Goal: Task Accomplishment & Management: Use online tool/utility

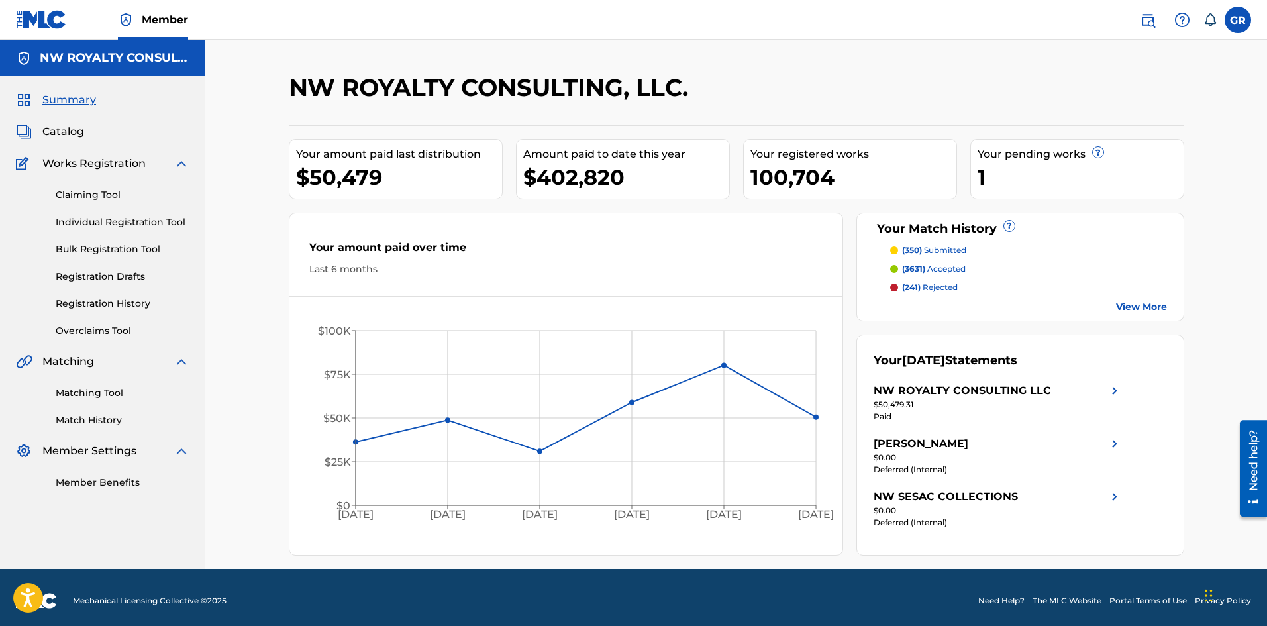
click at [79, 195] on link "Claiming Tool" at bounding box center [123, 195] width 134 height 14
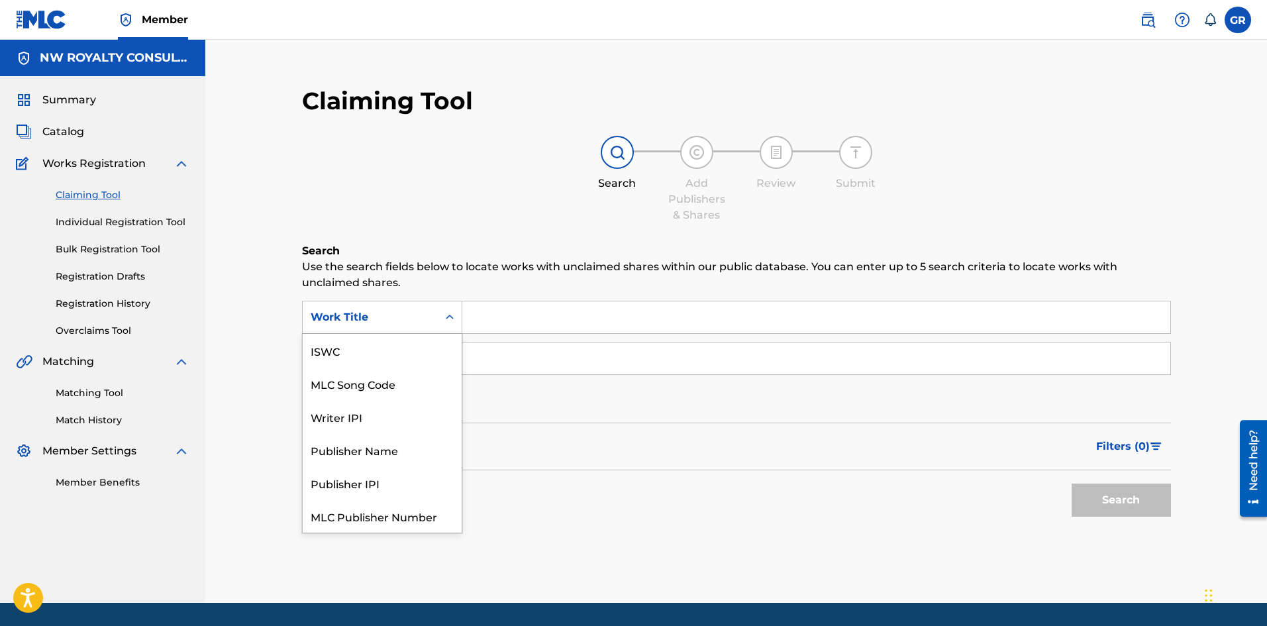
click at [405, 316] on div "Work Title" at bounding box center [370, 317] width 119 height 16
click at [399, 350] on div "MLC Song Code" at bounding box center [382, 350] width 159 height 33
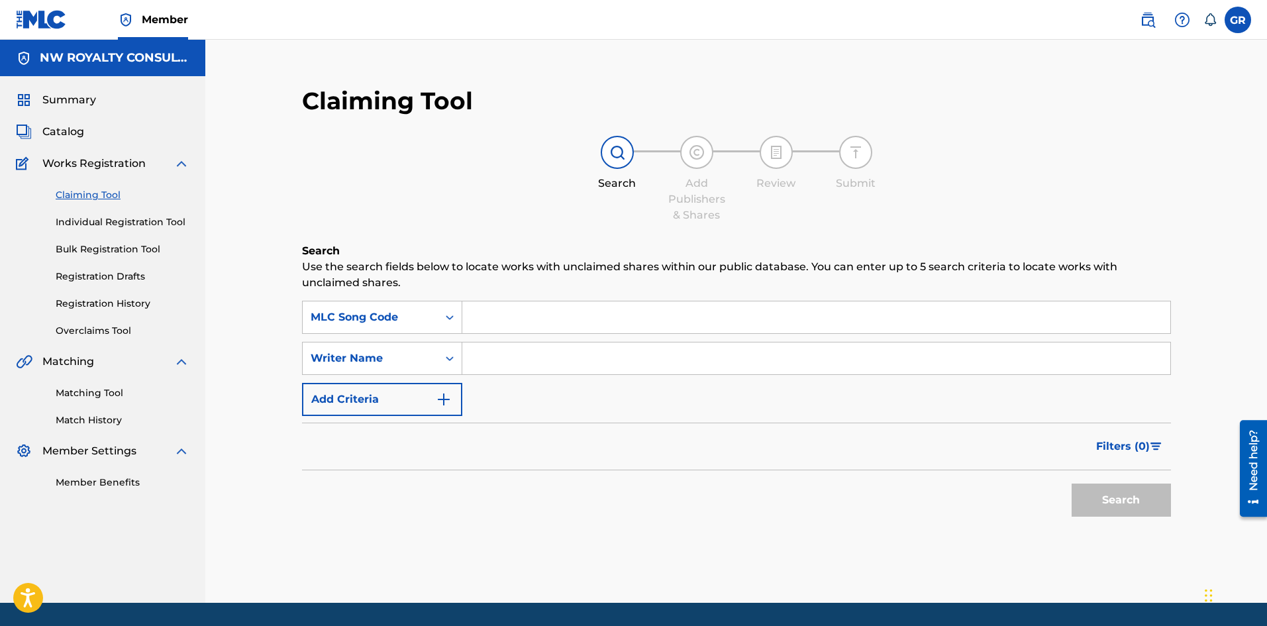
click at [520, 315] on input "Search Form" at bounding box center [816, 317] width 708 height 32
paste input "OM7EJX"
type input "OM7EJX"
click at [503, 360] on input "Search Form" at bounding box center [816, 358] width 708 height 32
type input "[PERSON_NAME]"
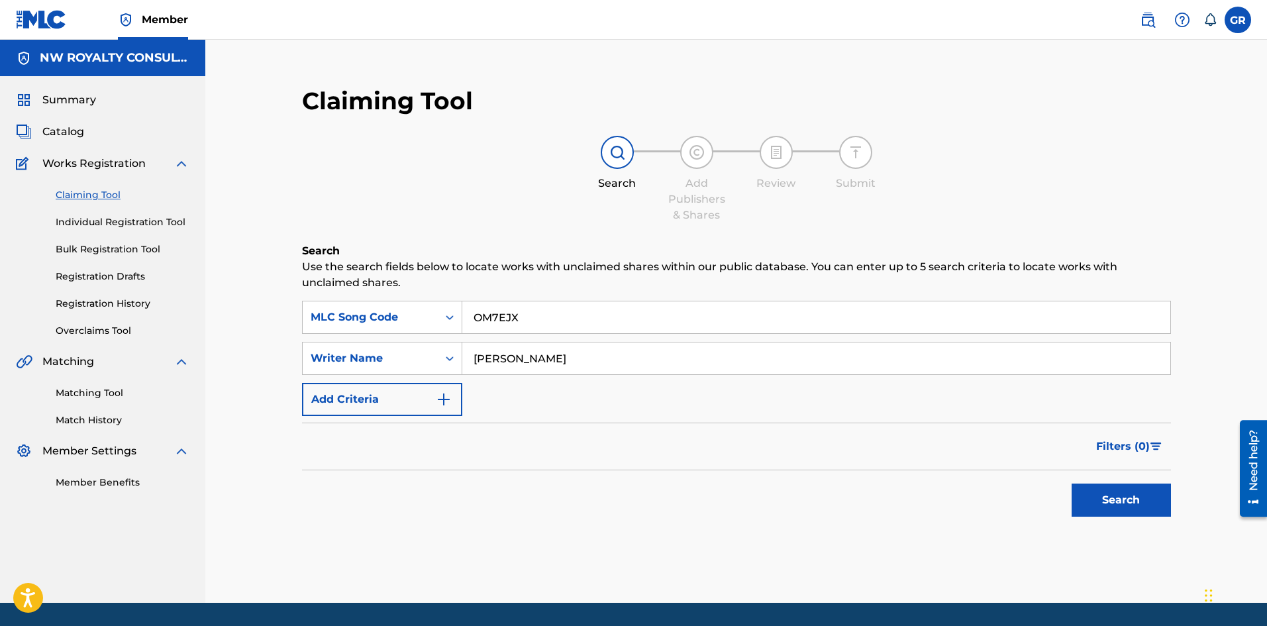
click at [1072, 484] on button "Search" at bounding box center [1121, 500] width 99 height 33
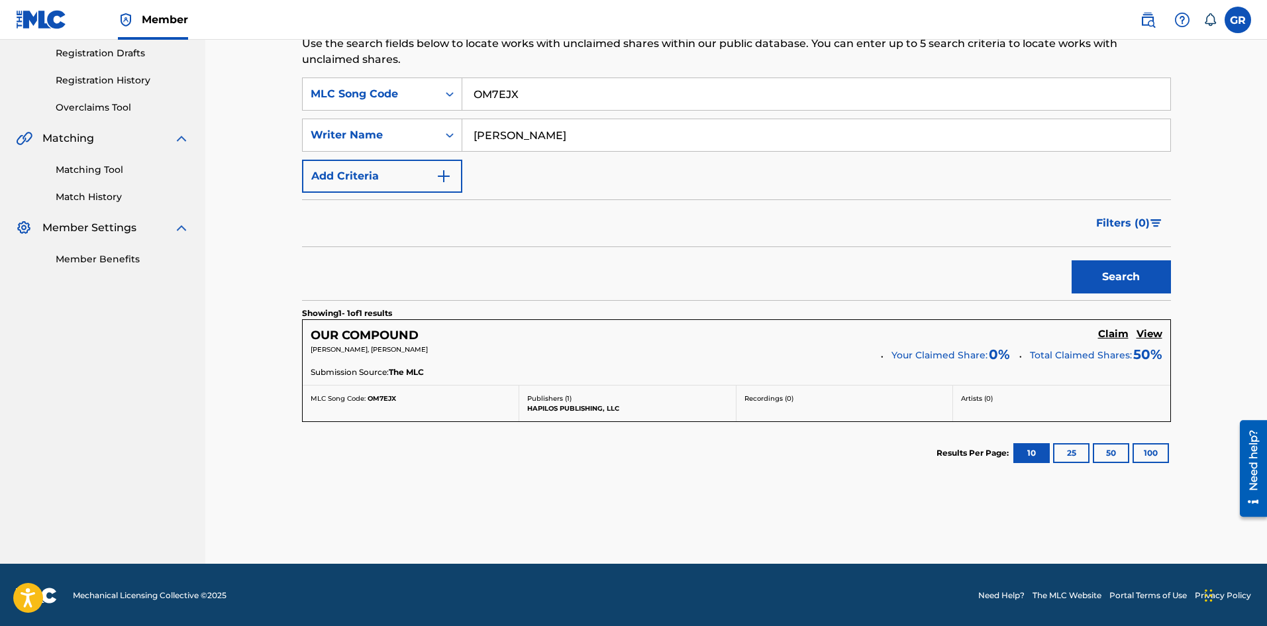
scroll to position [225, 0]
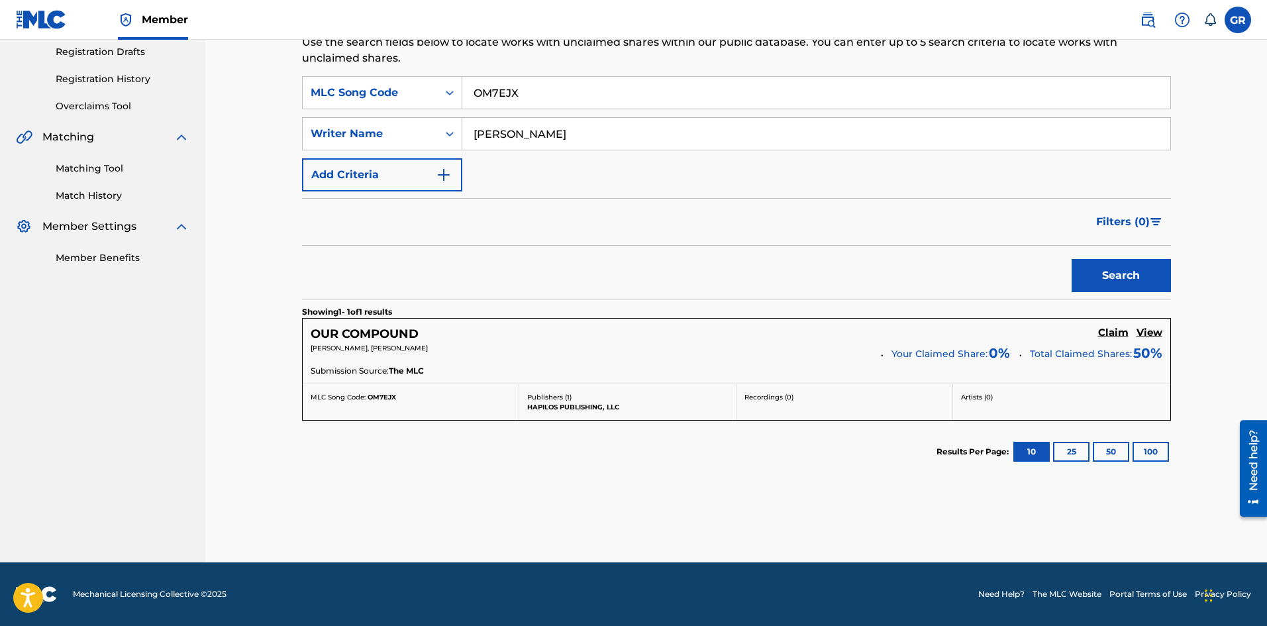
click at [1119, 333] on h5 "Claim" at bounding box center [1113, 333] width 30 height 13
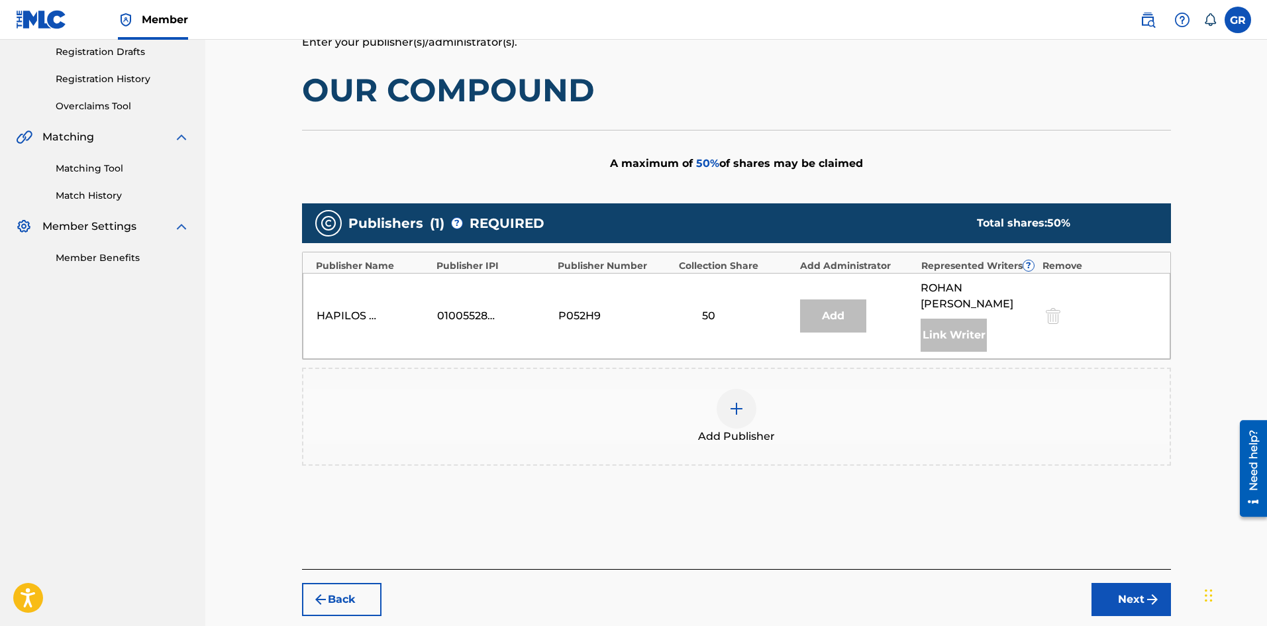
click at [737, 401] on img at bounding box center [737, 409] width 16 height 16
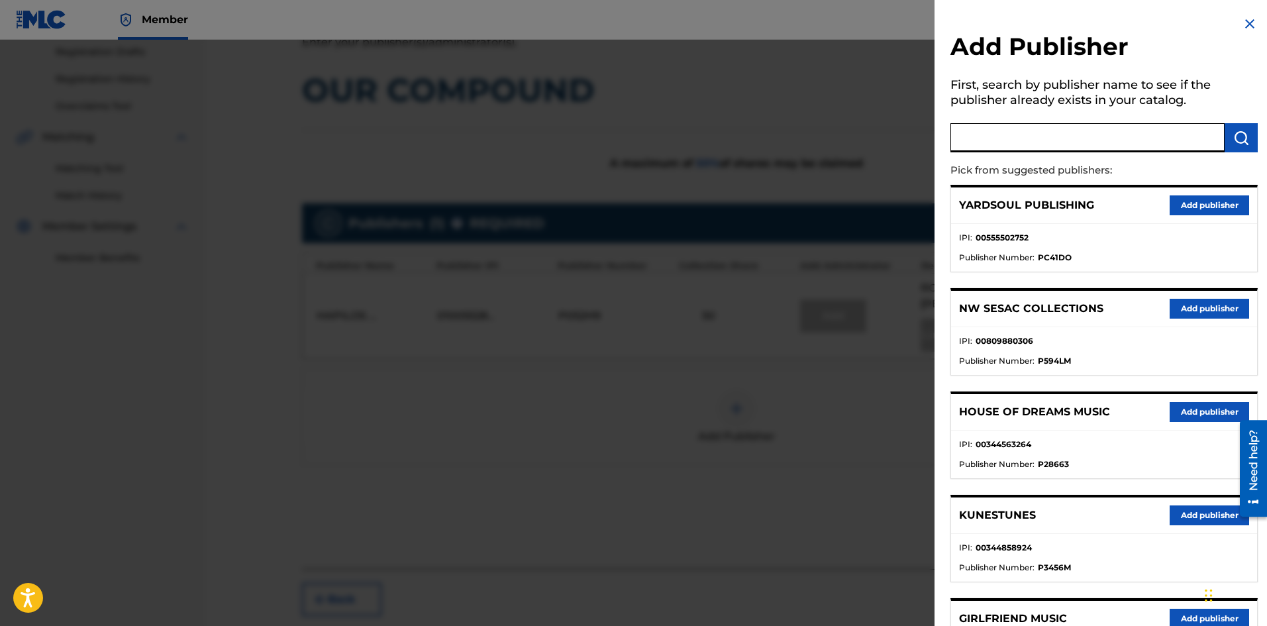
click at [1016, 135] on input "text" at bounding box center [1088, 137] width 274 height 29
type input "JACK"
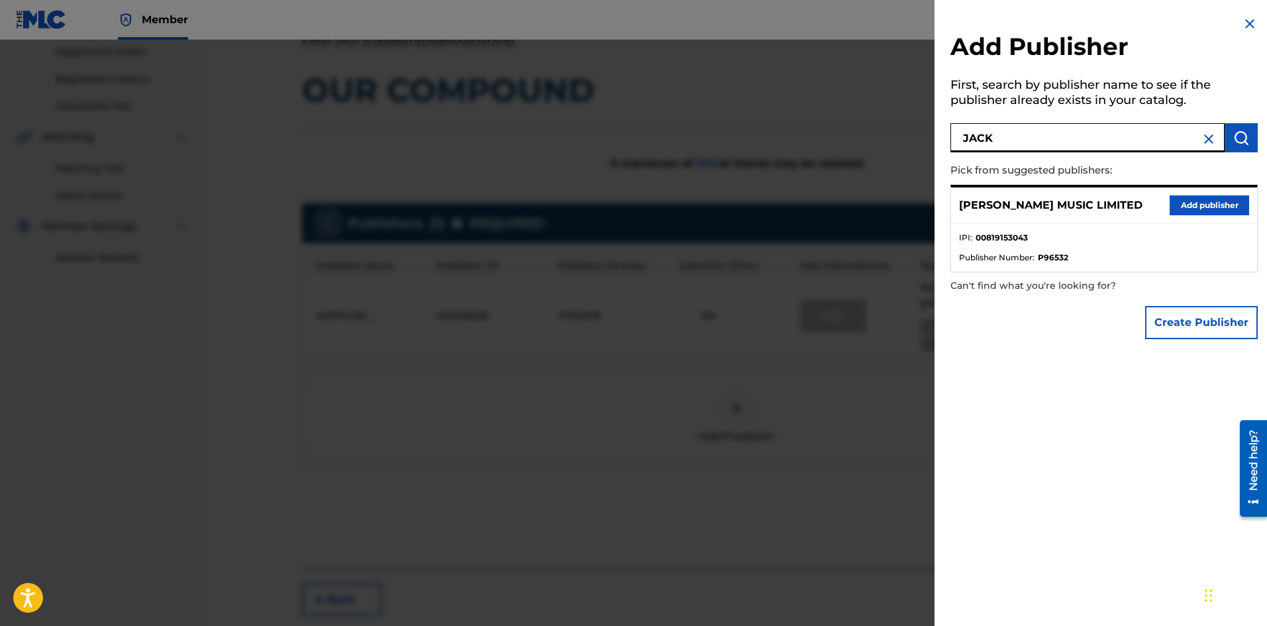
click at [1186, 196] on button "Add publisher" at bounding box center [1209, 205] width 79 height 20
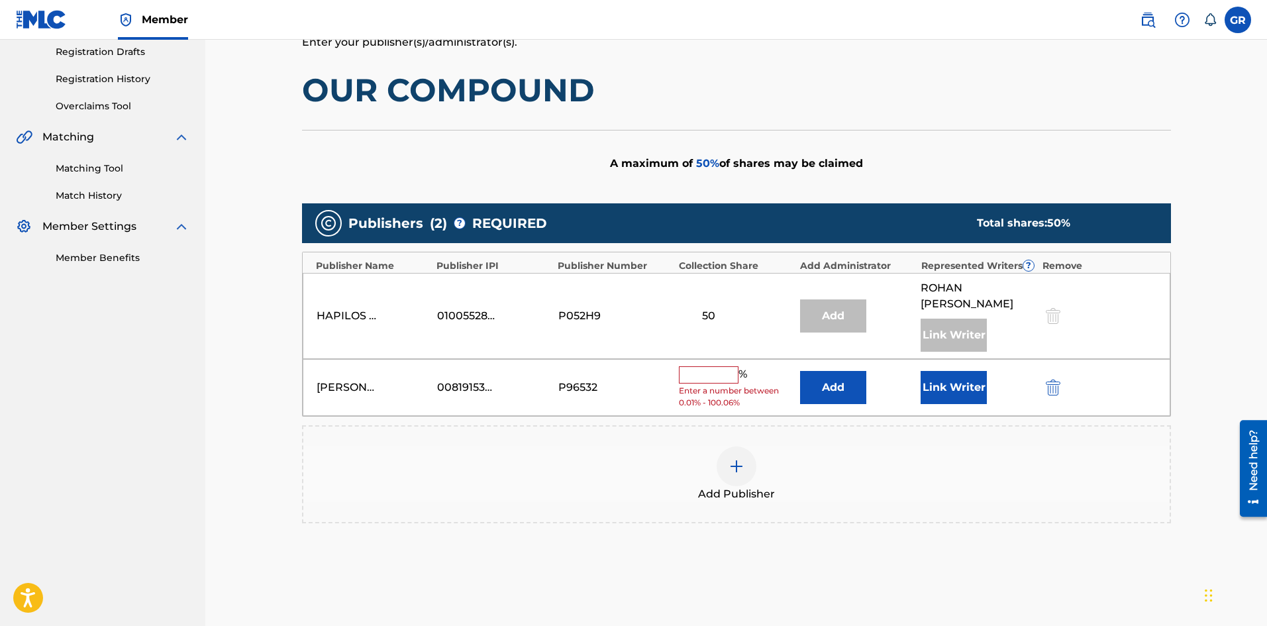
click at [848, 371] on button "Add" at bounding box center [833, 387] width 66 height 33
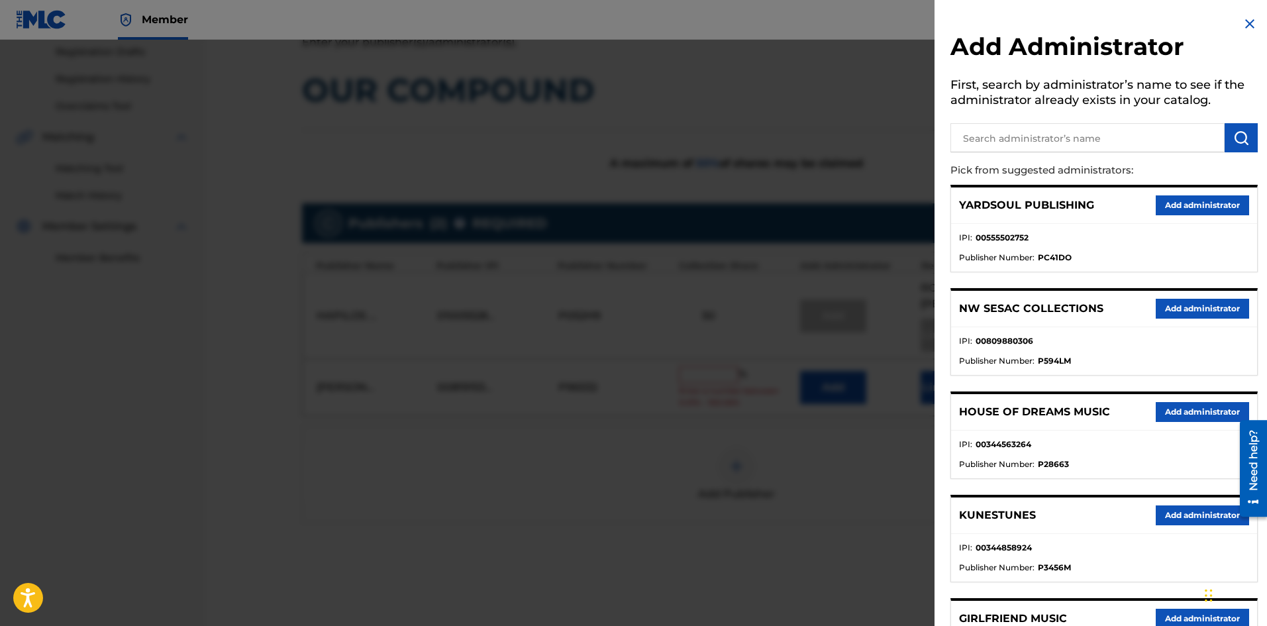
click at [993, 133] on input "text" at bounding box center [1088, 137] width 274 height 29
type input "NW COLL"
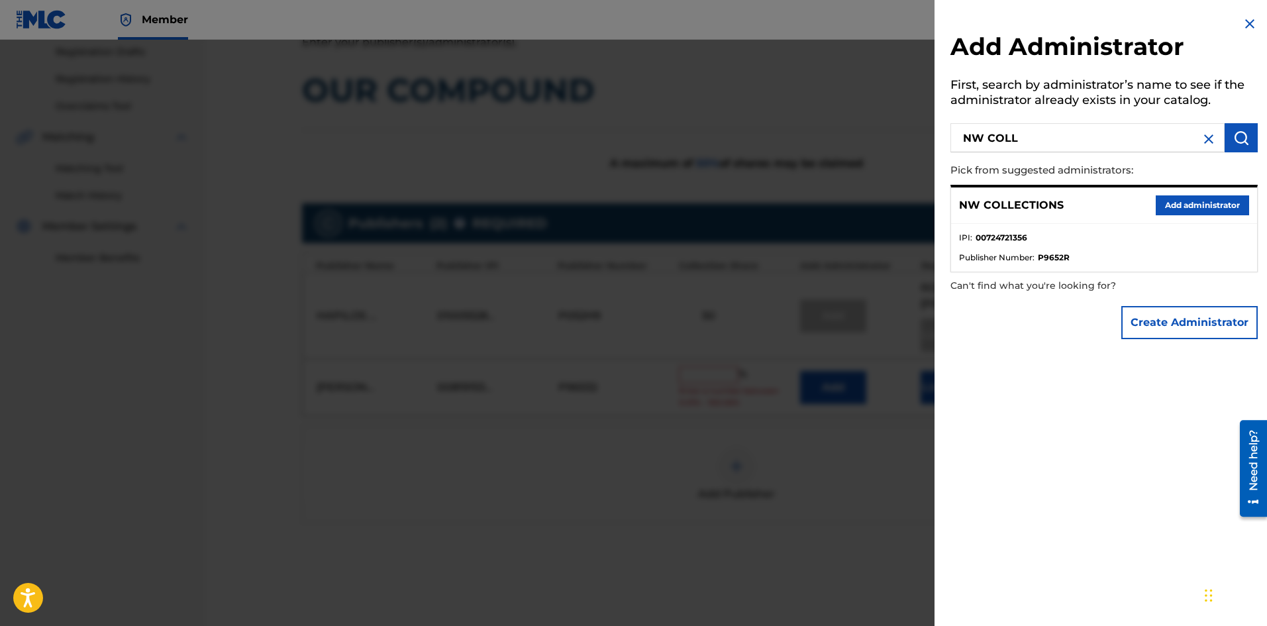
click at [1208, 206] on button "Add administrator" at bounding box center [1202, 205] width 93 height 20
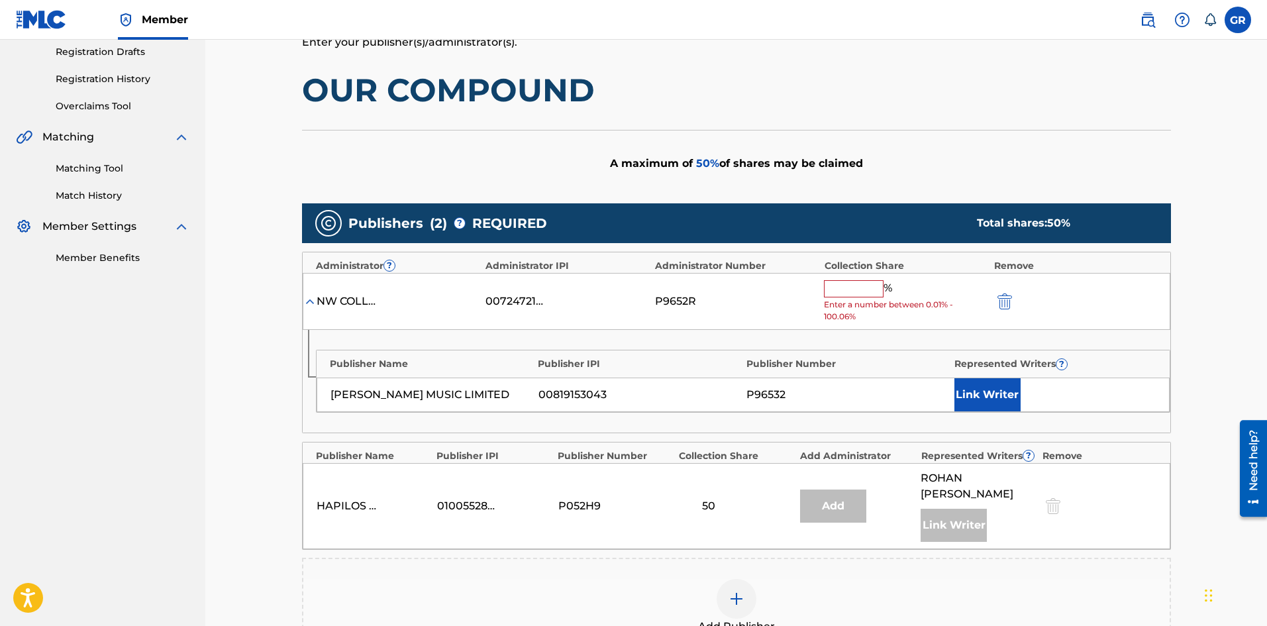
click at [850, 285] on input "text" at bounding box center [854, 288] width 60 height 17
type input "50"
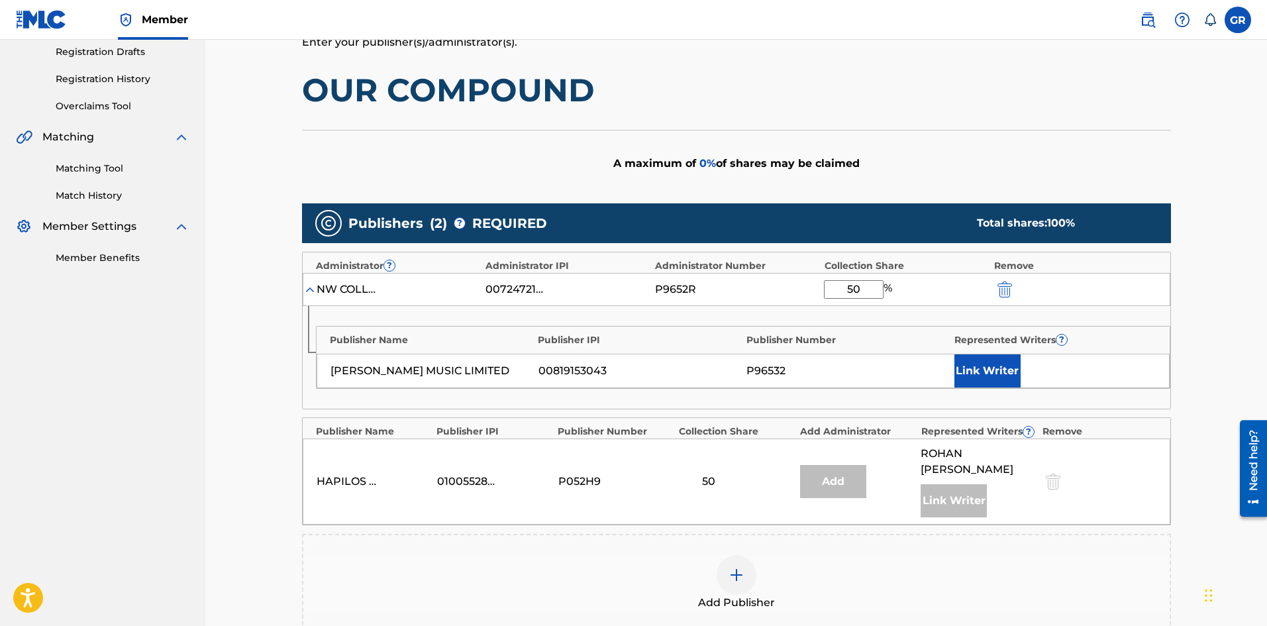
click at [991, 370] on button "Link Writer" at bounding box center [987, 370] width 66 height 33
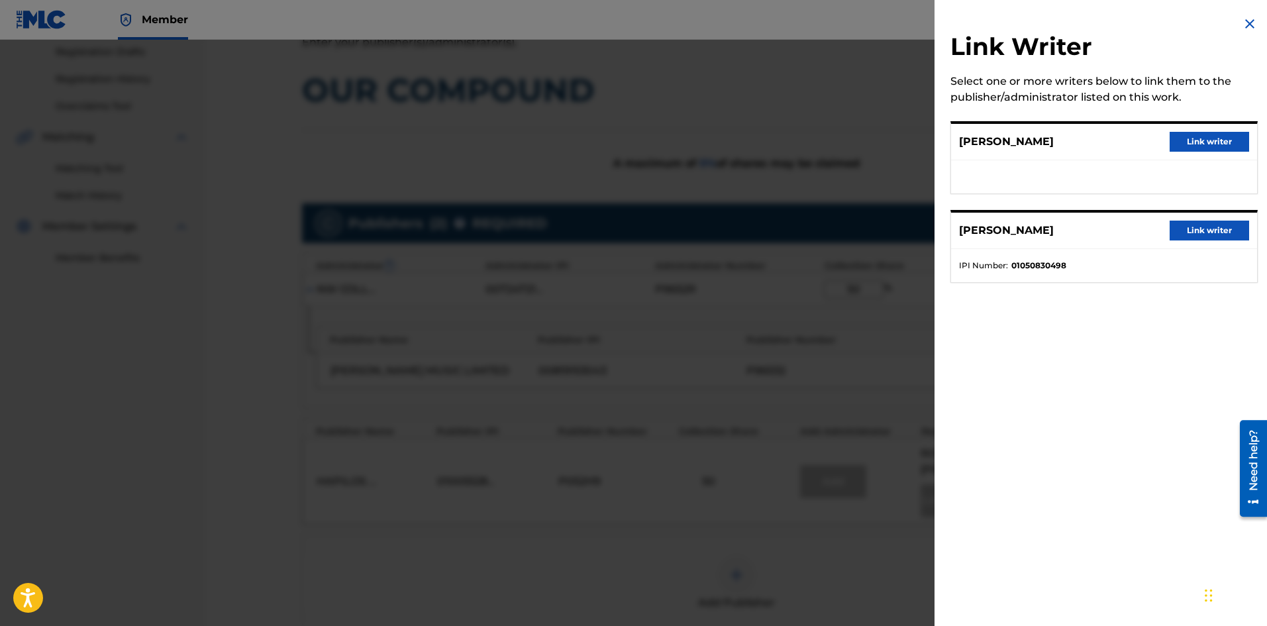
click at [1211, 233] on button "Link writer" at bounding box center [1209, 231] width 79 height 20
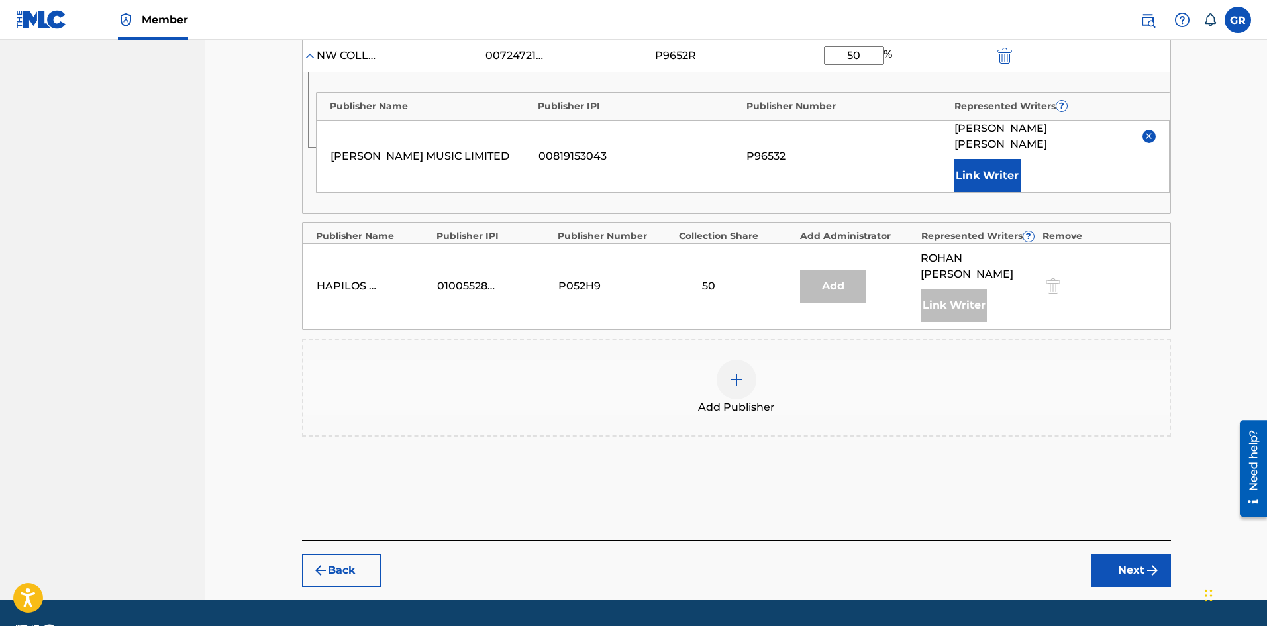
scroll to position [464, 0]
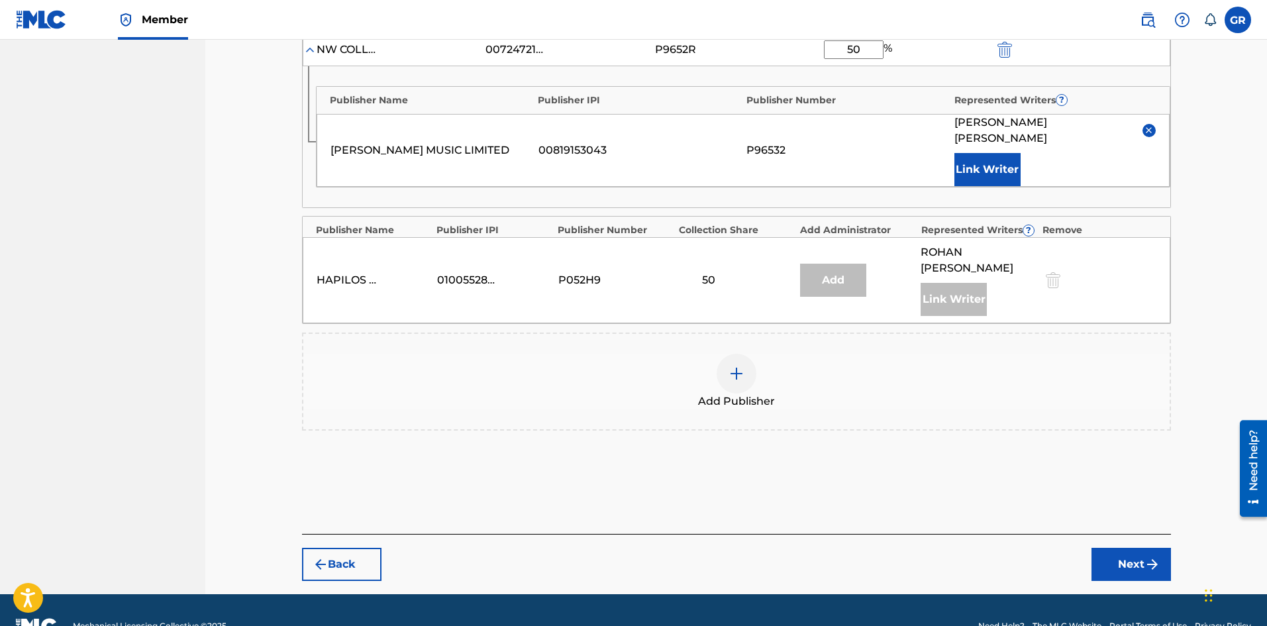
click at [1134, 548] on button "Next" at bounding box center [1131, 564] width 79 height 33
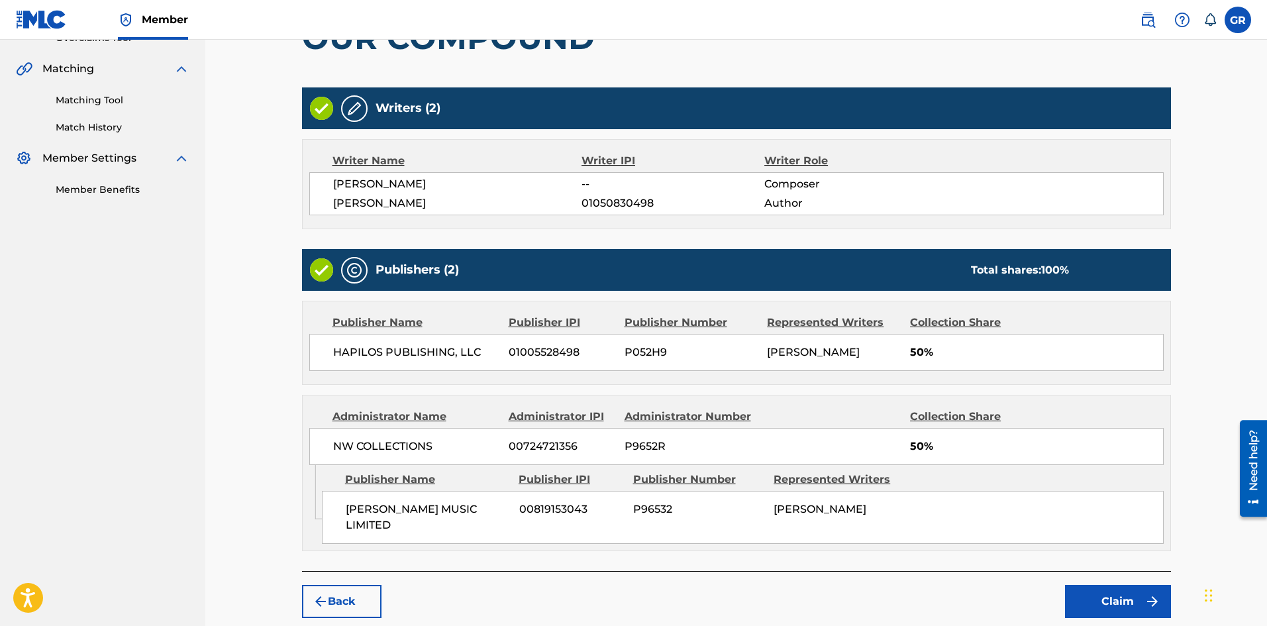
scroll to position [362, 0]
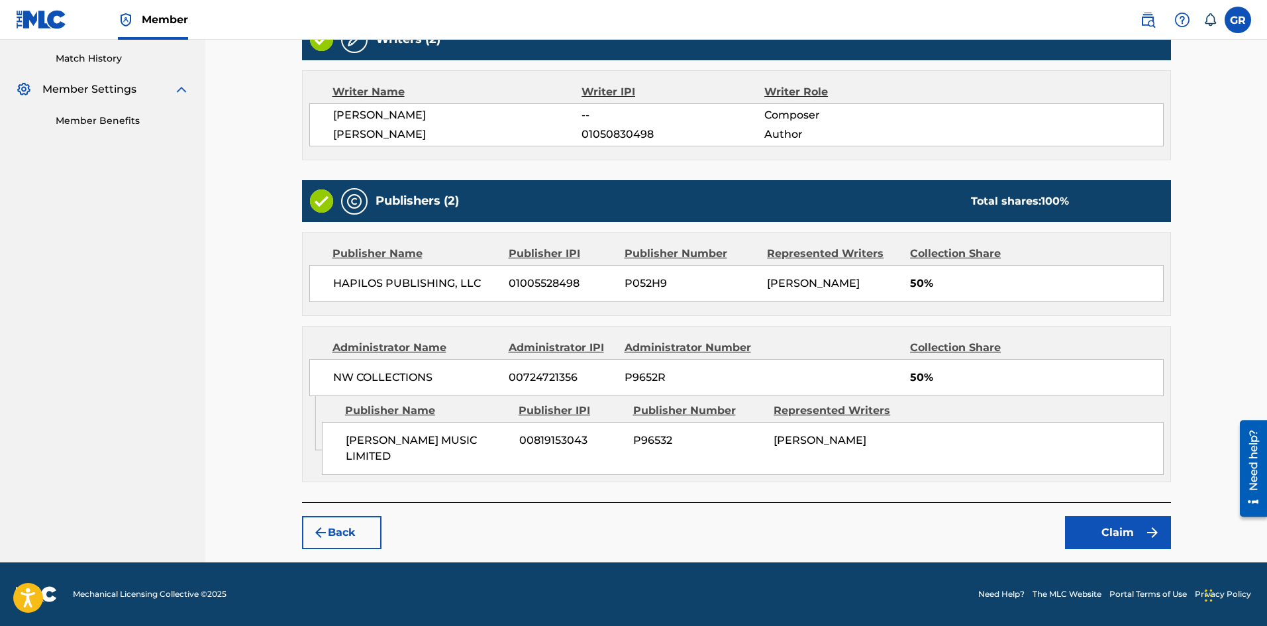
click at [1109, 529] on button "Claim" at bounding box center [1118, 532] width 106 height 33
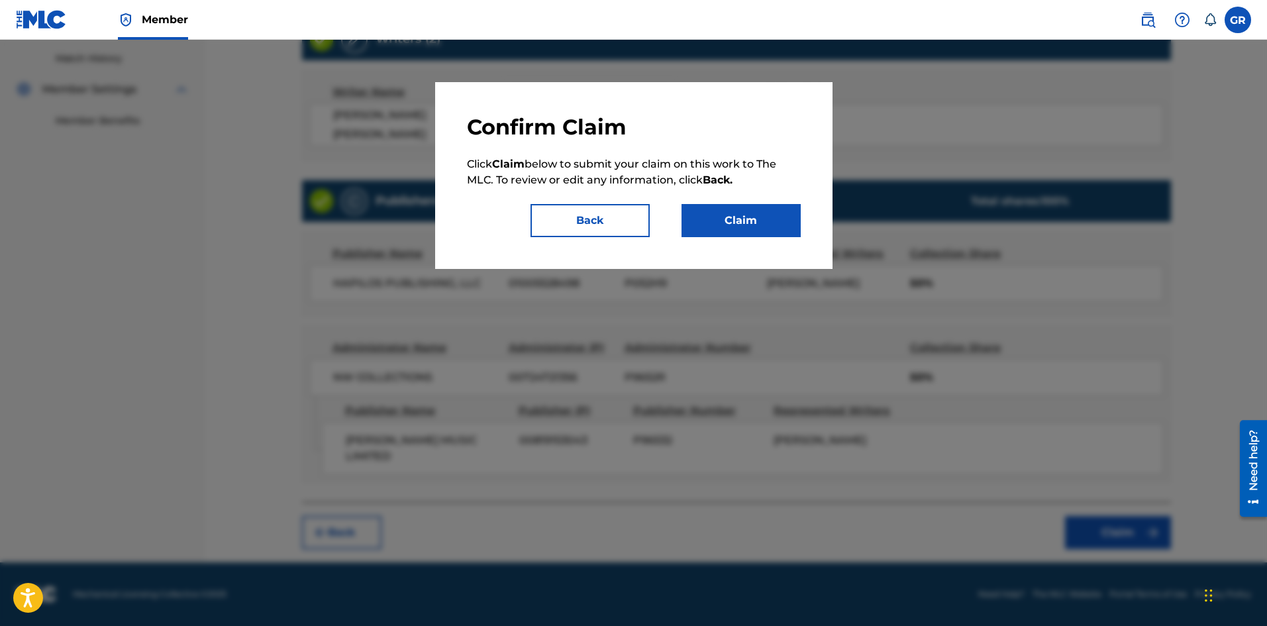
click at [738, 223] on button "Claim" at bounding box center [741, 220] width 119 height 33
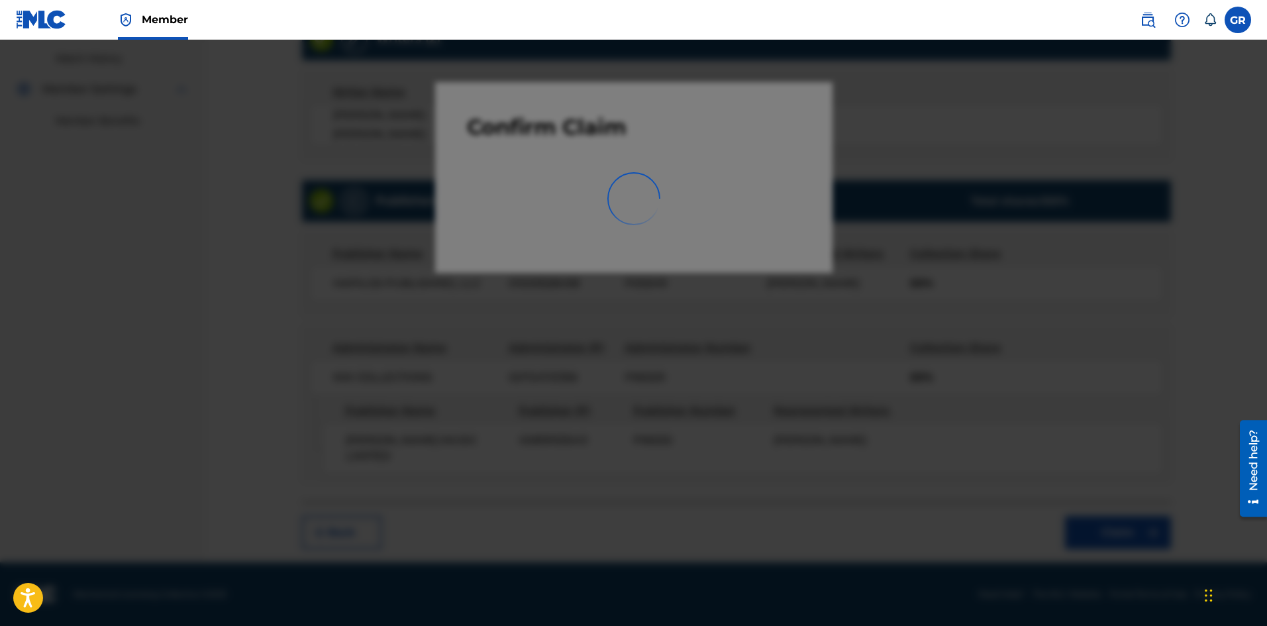
scroll to position [0, 0]
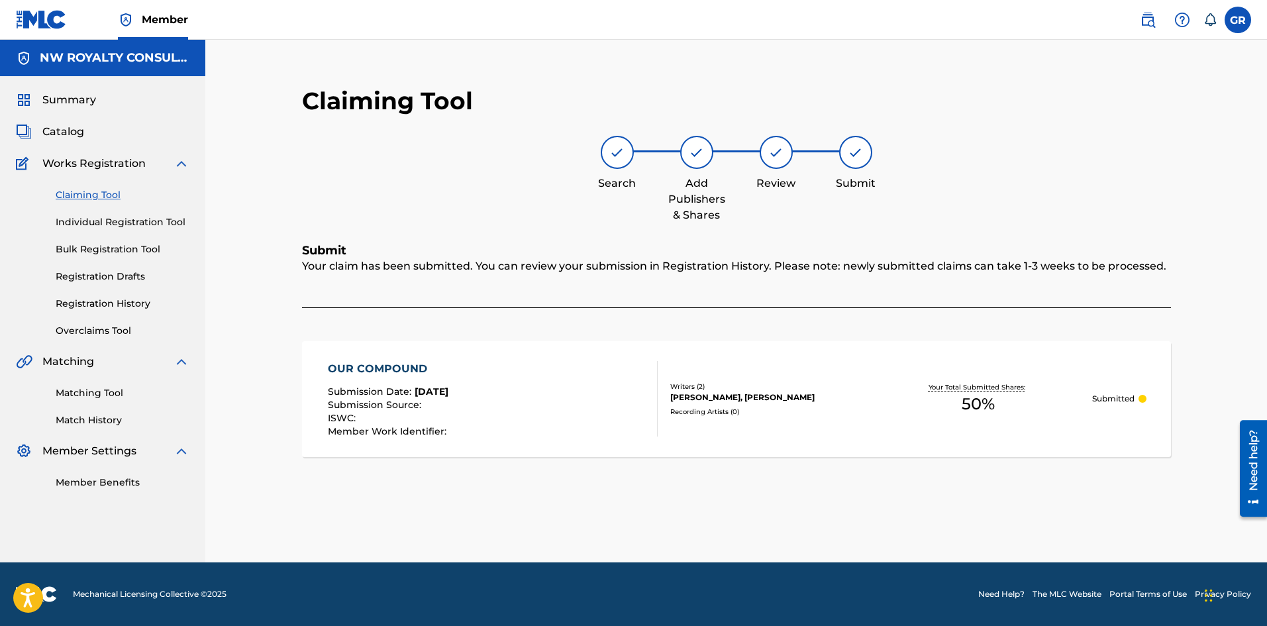
click at [58, 130] on span "Catalog" at bounding box center [63, 132] width 42 height 16
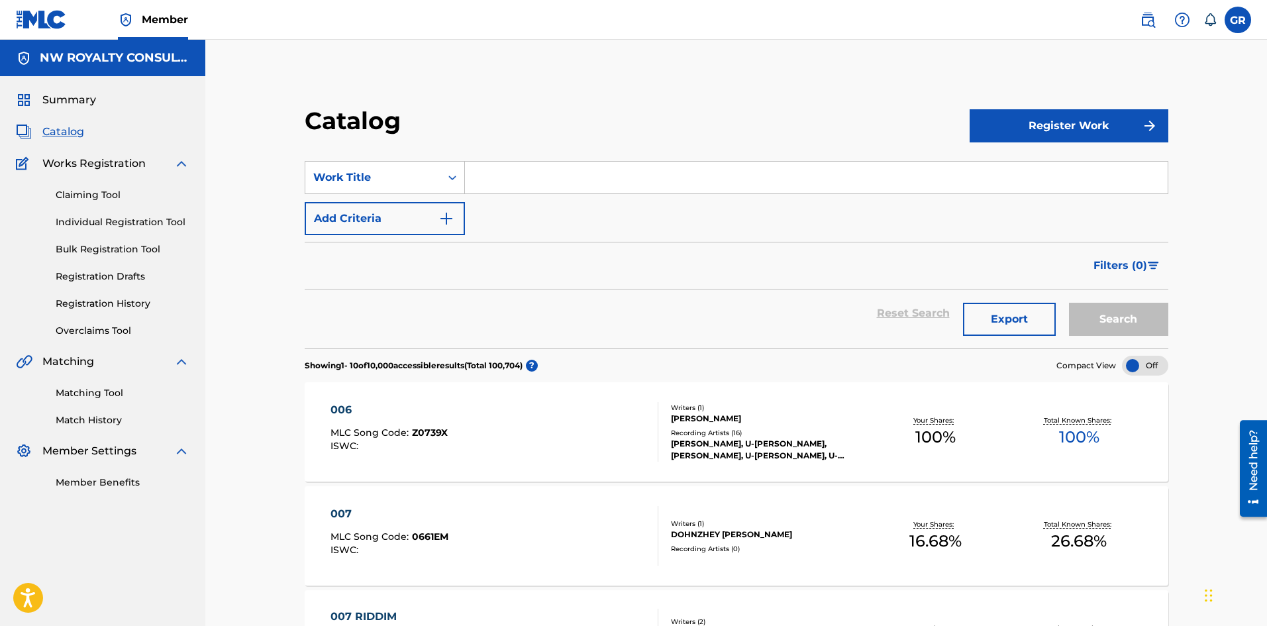
click at [1072, 118] on button "Register Work" at bounding box center [1069, 125] width 199 height 33
click at [1017, 166] on link "Individual" at bounding box center [1069, 169] width 199 height 32
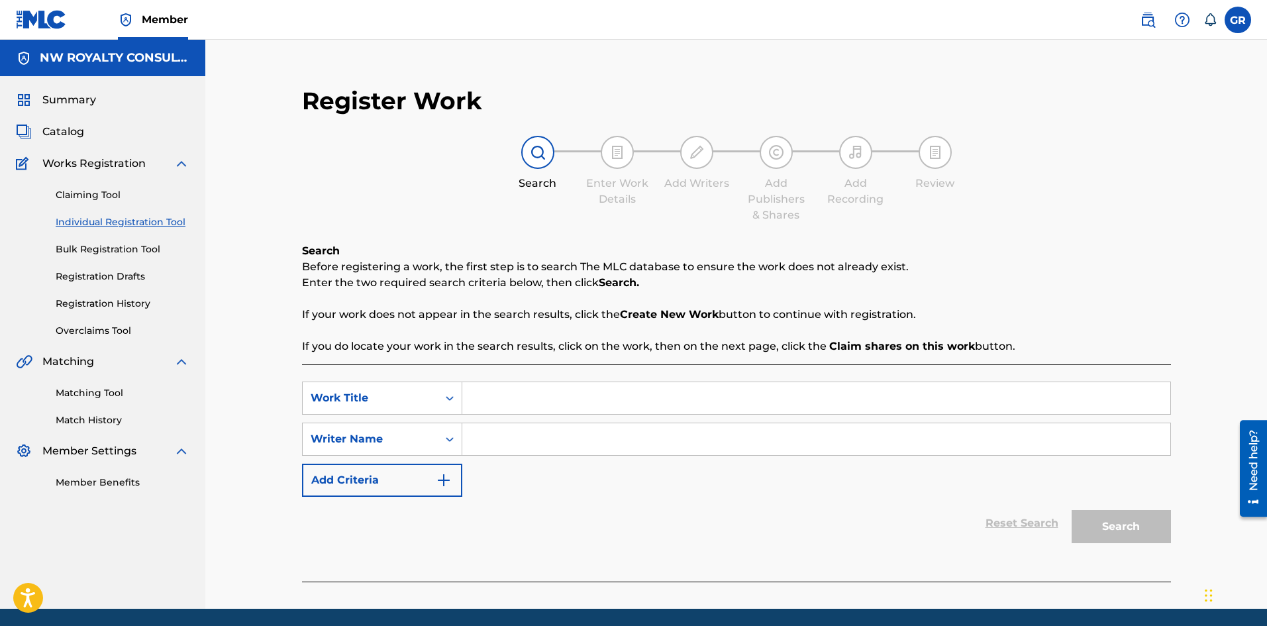
click at [496, 402] on input "Search Form" at bounding box center [816, 398] width 708 height 32
type input "OUR COMPOUND"
click at [495, 441] on input "Search Form" at bounding box center [816, 439] width 708 height 32
click at [496, 433] on input "Search Form" at bounding box center [816, 439] width 708 height 32
type input "[PERSON_NAME]"
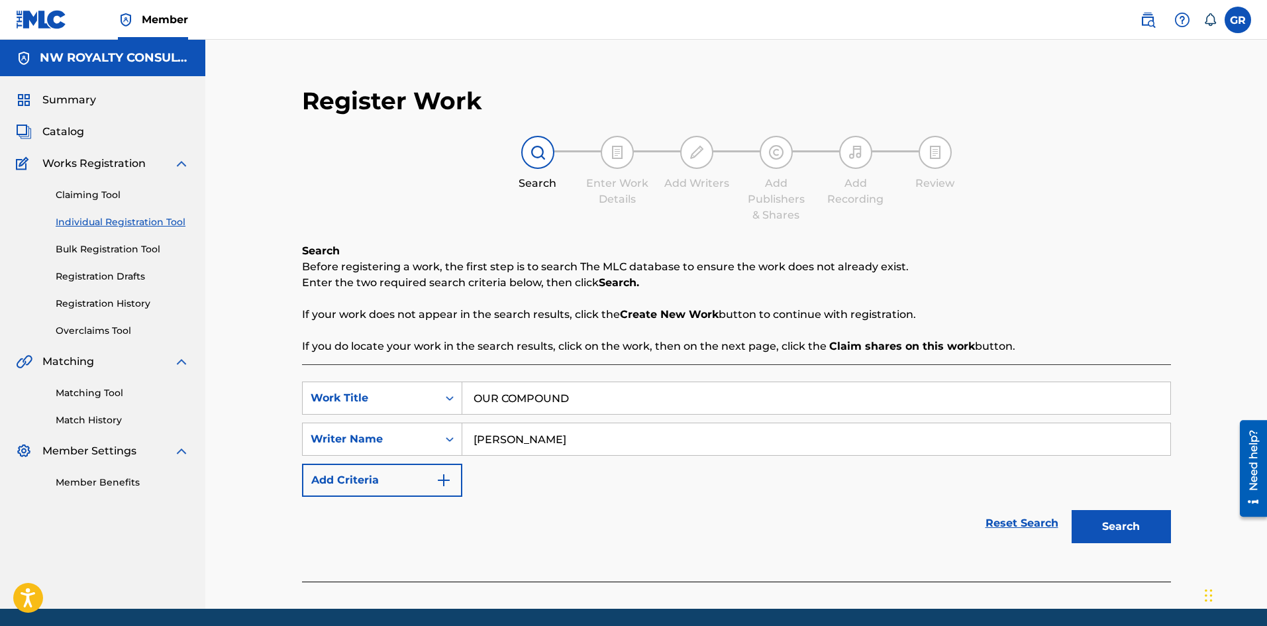
click at [1072, 510] on button "Search" at bounding box center [1121, 526] width 99 height 33
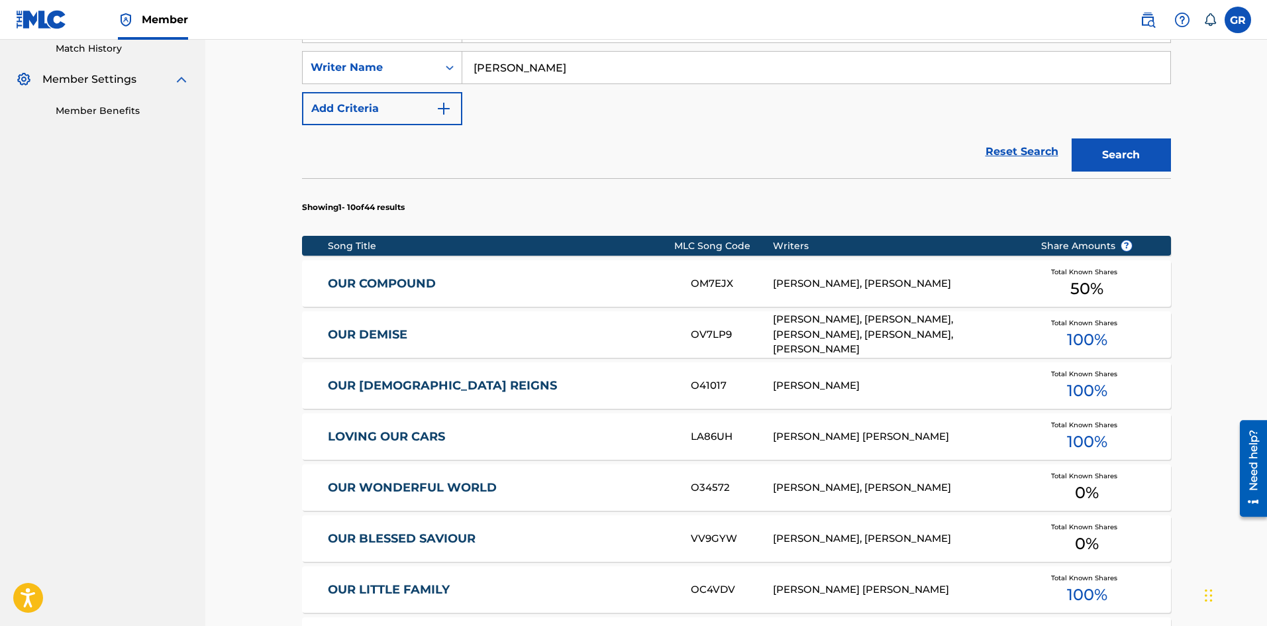
scroll to position [397, 0]
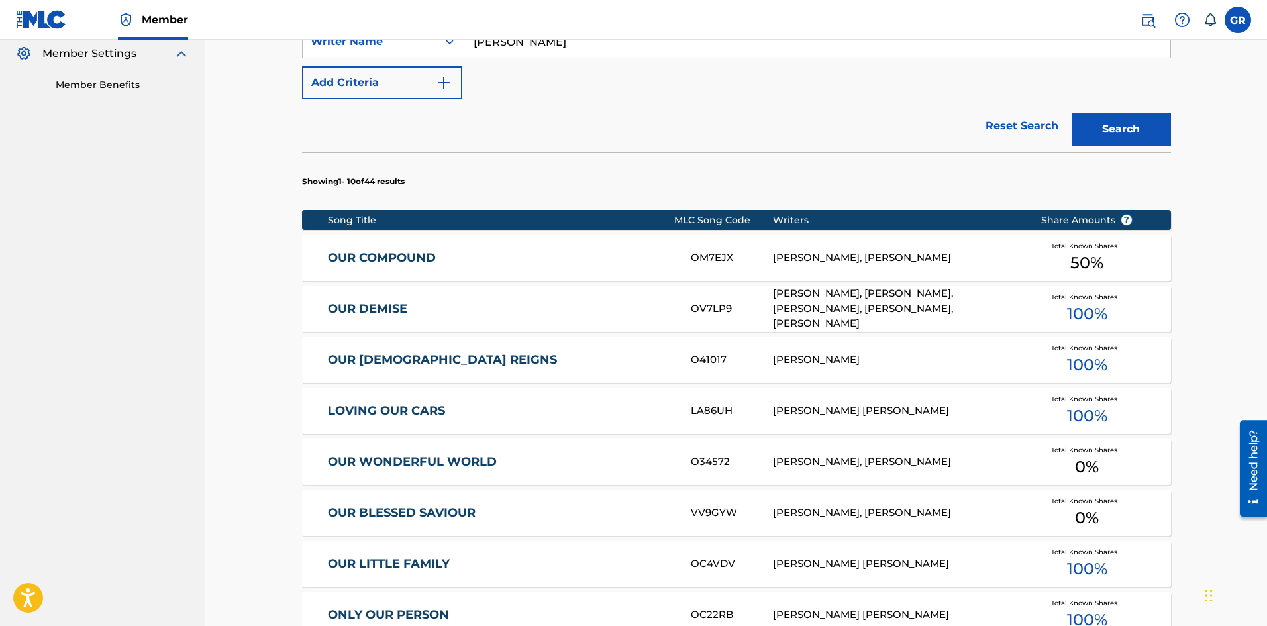
click at [373, 256] on link "OUR COMPOUND" at bounding box center [500, 257] width 345 height 15
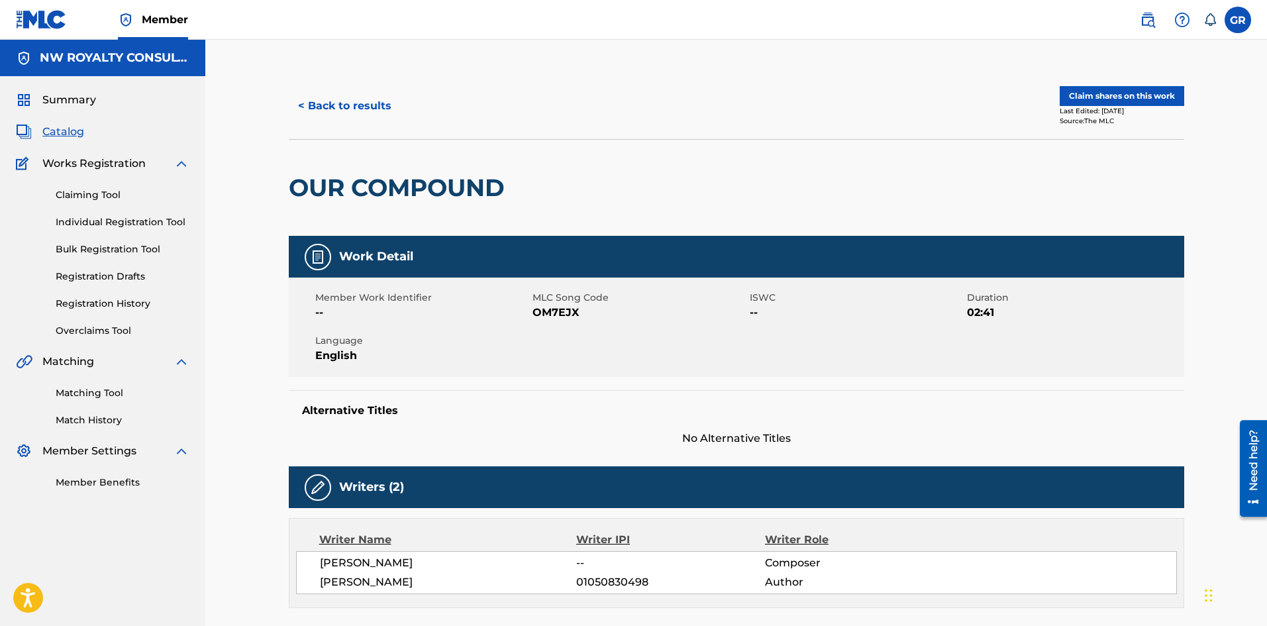
click at [62, 130] on span "Catalog" at bounding box center [63, 132] width 42 height 16
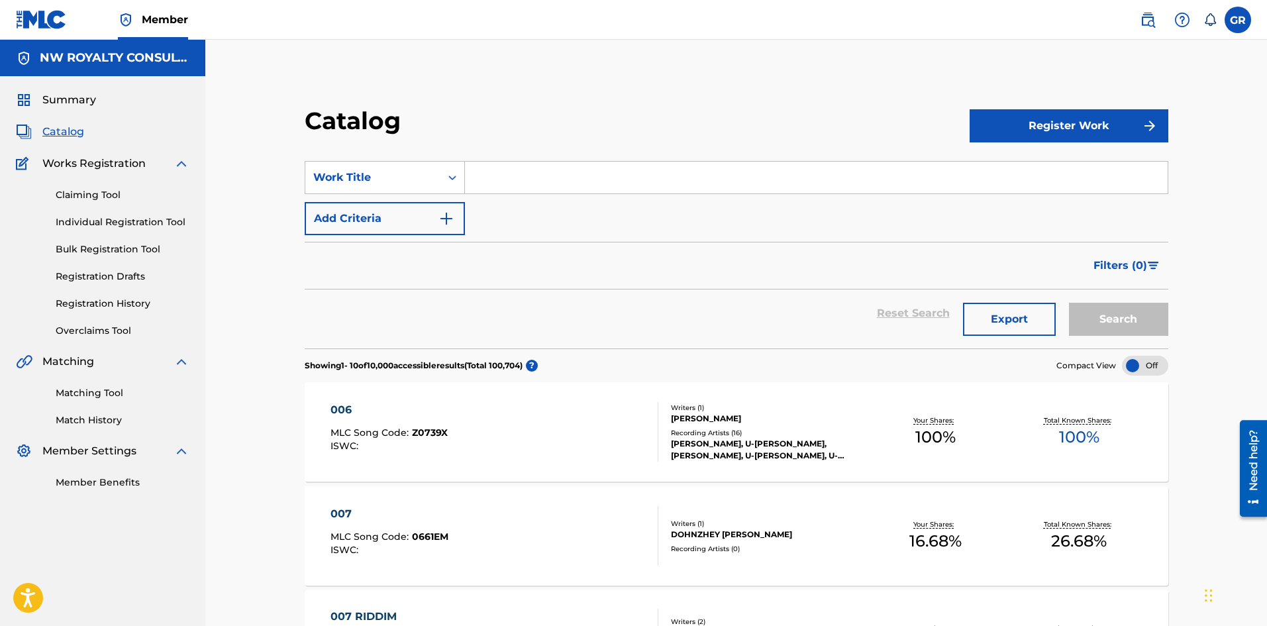
click at [92, 391] on link "Matching Tool" at bounding box center [123, 393] width 134 height 14
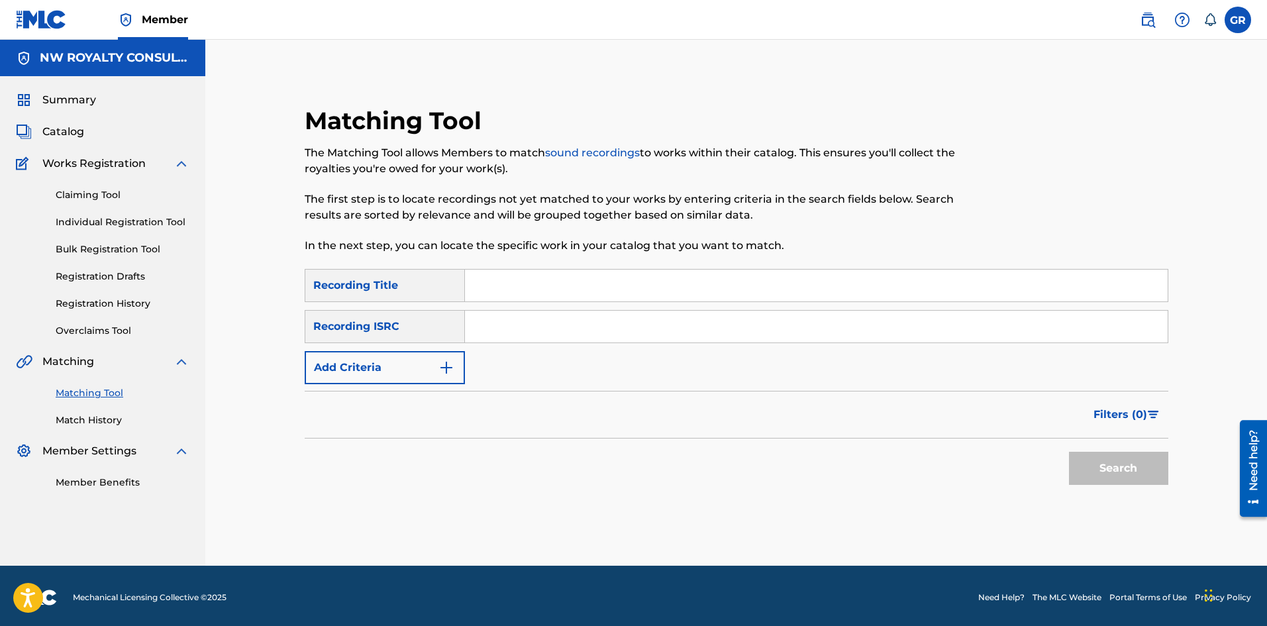
click at [546, 287] on input "Search Form" at bounding box center [816, 286] width 703 height 32
paste input "NG9GEF"
drag, startPoint x: 542, startPoint y: 288, endPoint x: 415, endPoint y: 287, distance: 127.2
click at [415, 287] on div "SearchWithCriteria35e40610-e735-428d-b1a6-965256ee8164 Recording Title NG9GEF" at bounding box center [737, 285] width 864 height 33
type input "OUR COMPOUND"
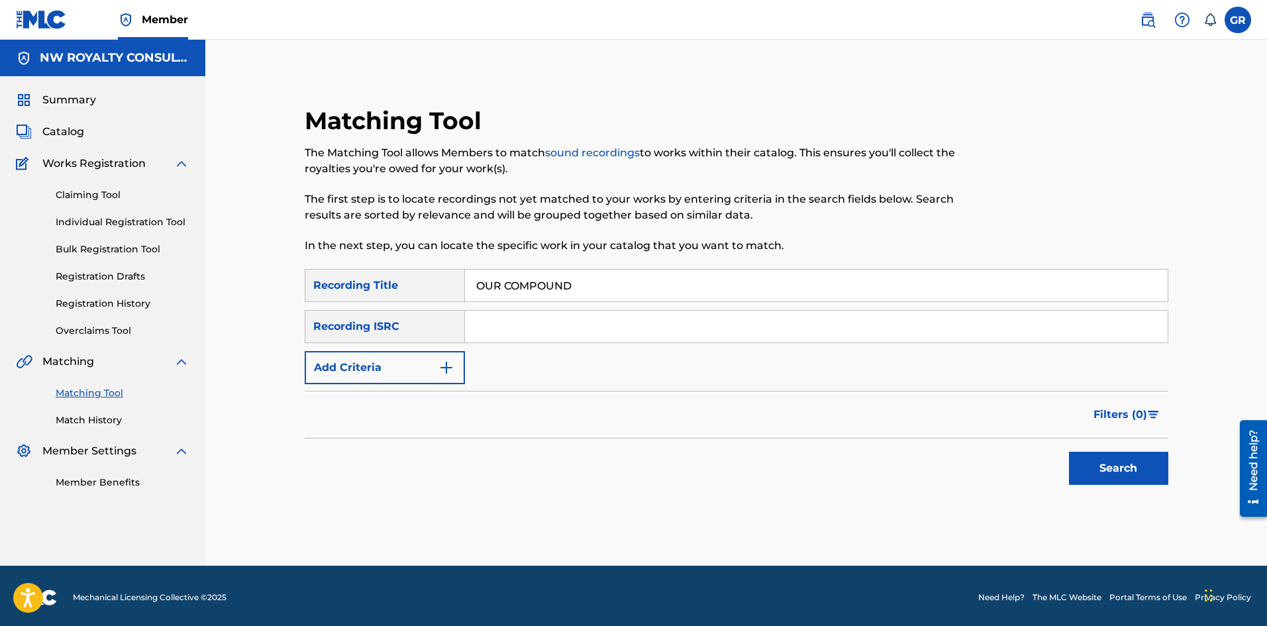
click at [435, 370] on button "Add Criteria" at bounding box center [385, 367] width 160 height 33
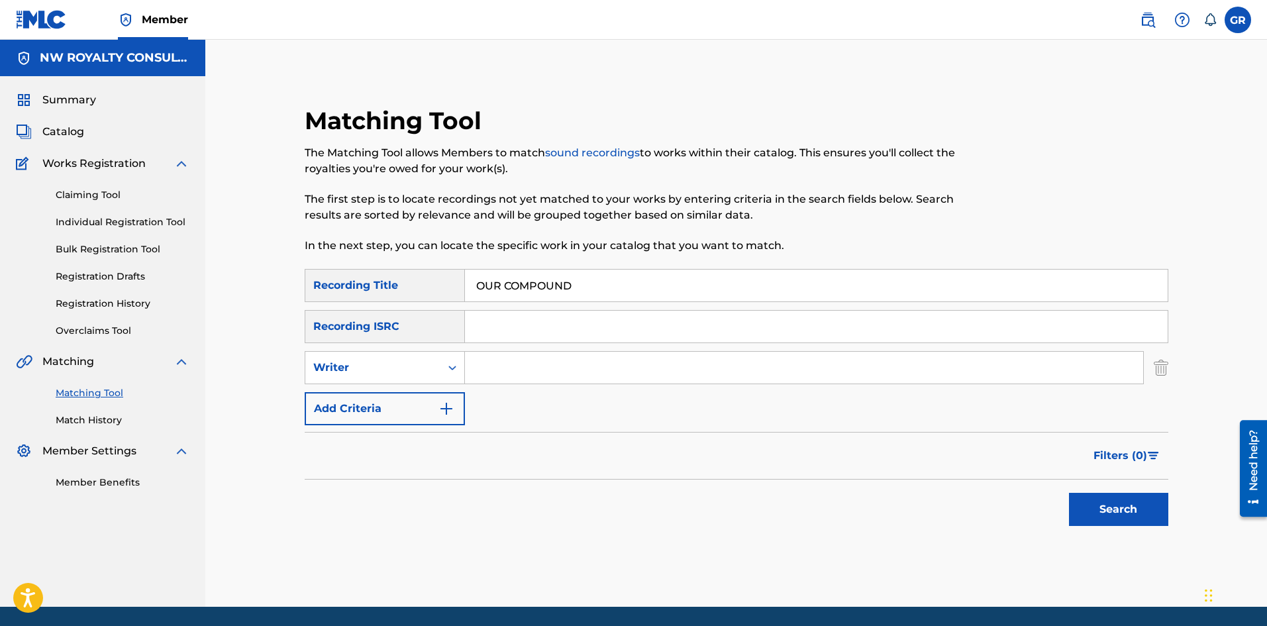
click at [435, 370] on div "Writer" at bounding box center [372, 367] width 135 height 25
click at [384, 402] on div "Recording Artist" at bounding box center [384, 400] width 159 height 33
click at [511, 360] on input "Search Form" at bounding box center [804, 368] width 678 height 32
type input "TOPMANN"
click at [1107, 508] on button "Search" at bounding box center [1118, 509] width 99 height 33
